Goal: Find specific page/section: Locate a particular part of the current website

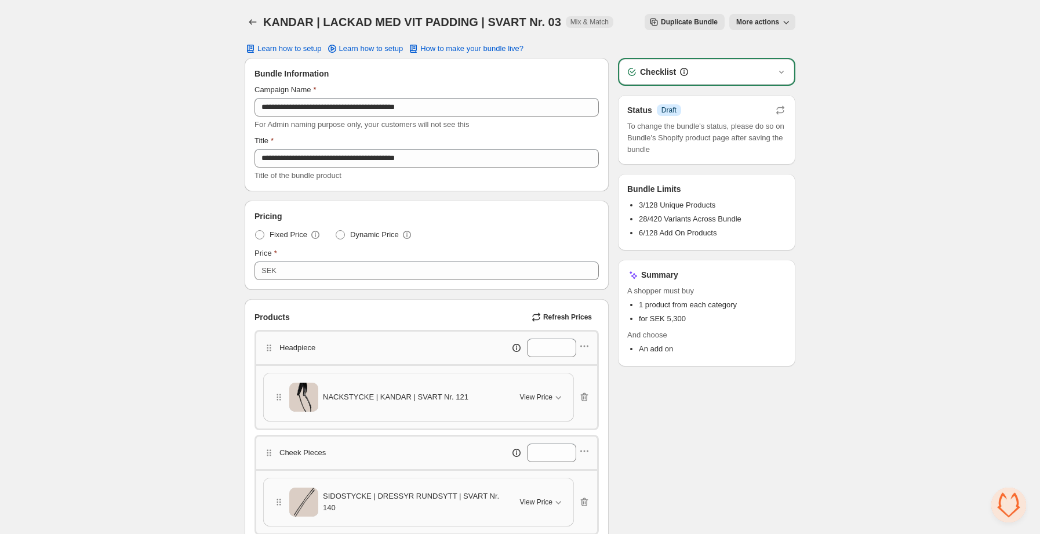
click at [249, 10] on div "KANDAR | LACKAD MED VIT PADDING | SVART Nr. 03. This page is ready KANDAR | LAC…" at bounding box center [520, 22] width 551 height 44
click at [251, 27] on icon "Back" at bounding box center [253, 22] width 12 height 12
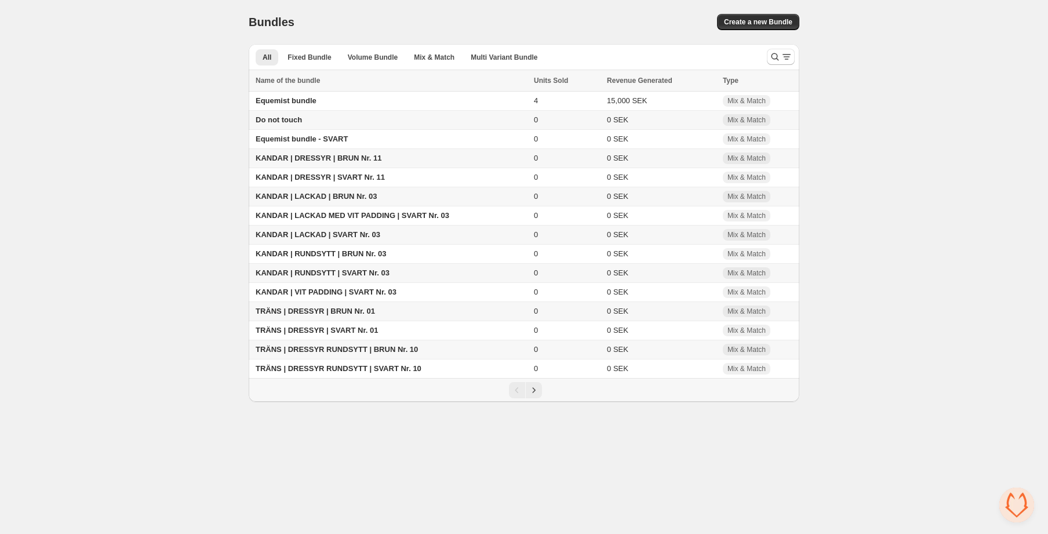
click at [345, 237] on span "KANDAR | LACKAD | SVART Nr. 03" at bounding box center [318, 234] width 125 height 9
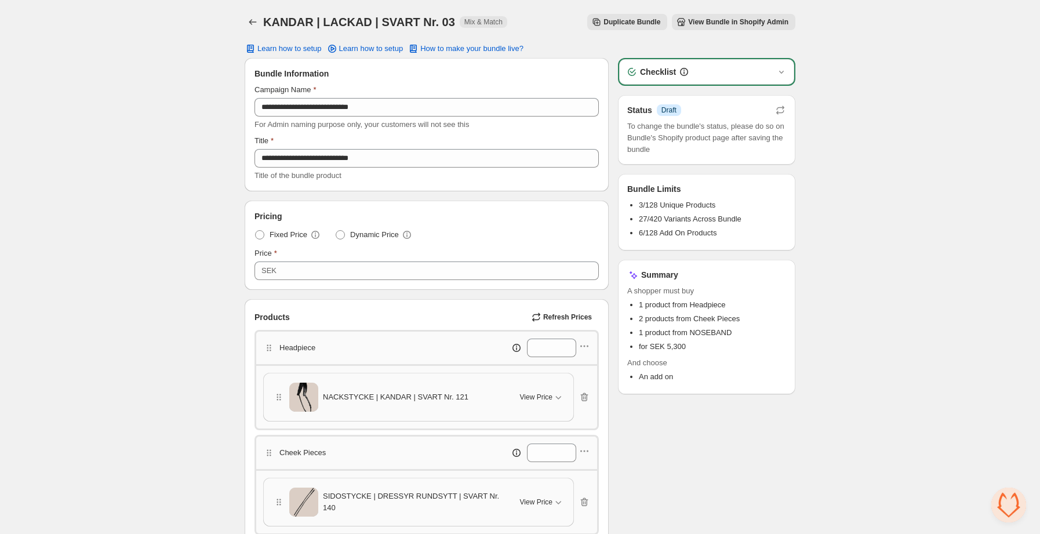
click at [728, 27] on button "View Bundle in Shopify Admin" at bounding box center [733, 22] width 123 height 16
